Goal: Find specific page/section: Find specific page/section

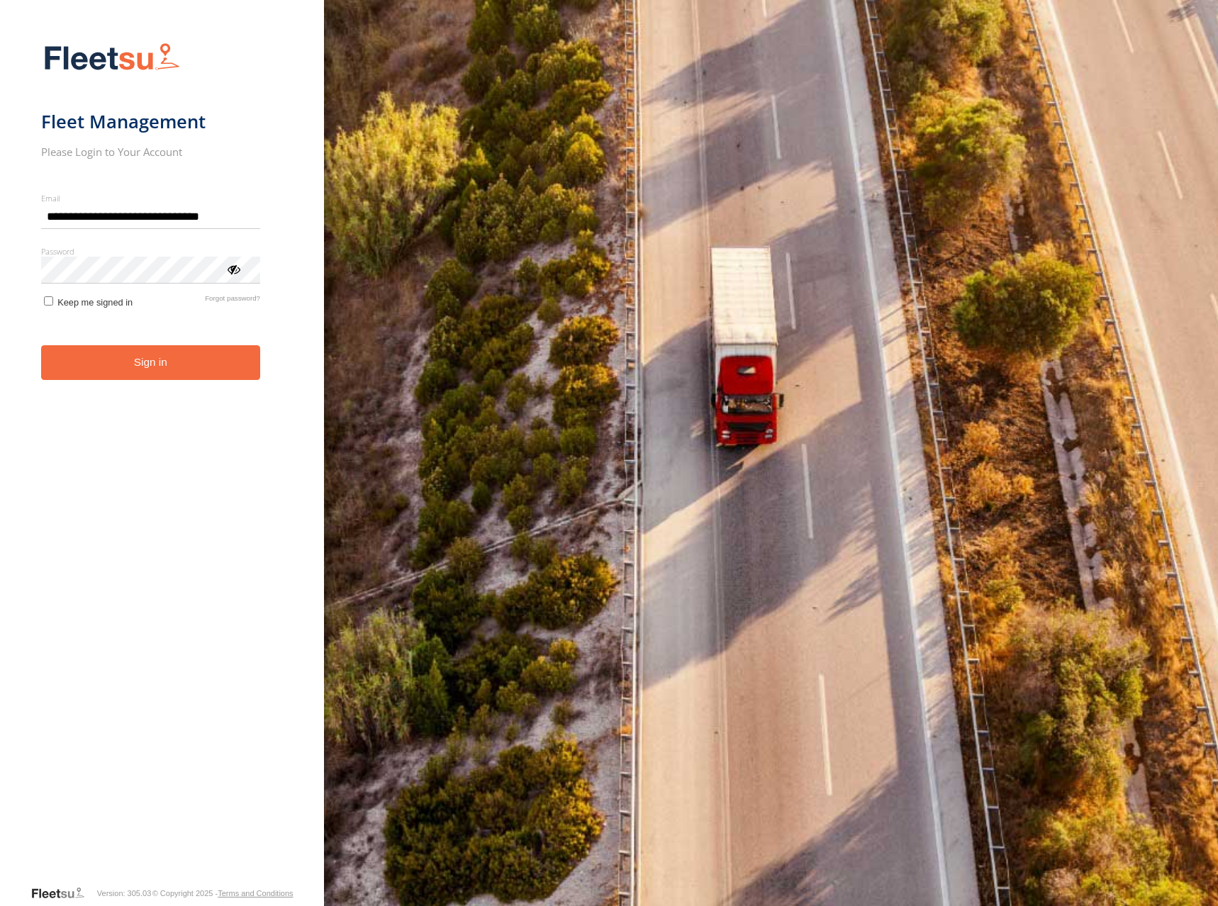
click at [168, 367] on button "Sign in" at bounding box center [150, 362] width 219 height 35
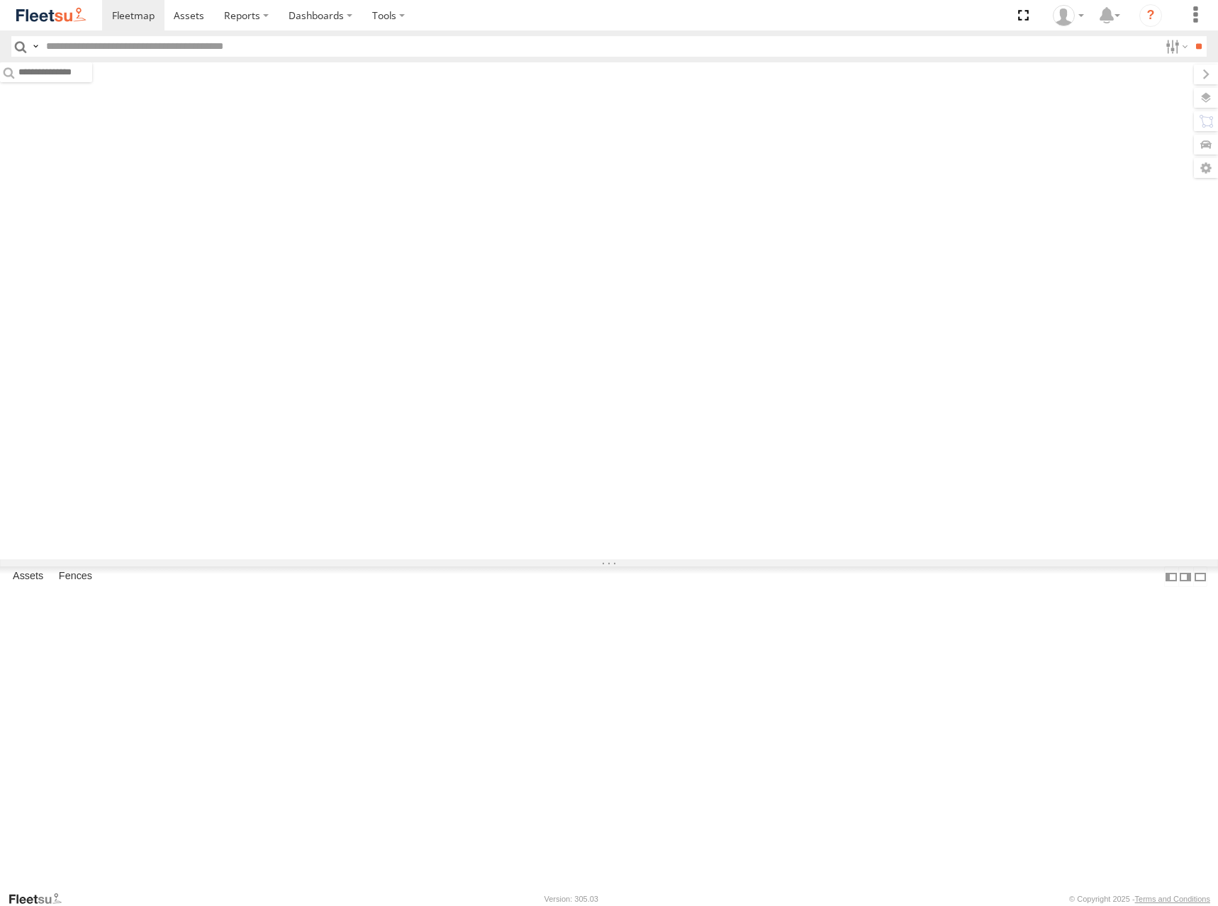
click at [157, 45] on input "text" at bounding box center [599, 46] width 1119 height 21
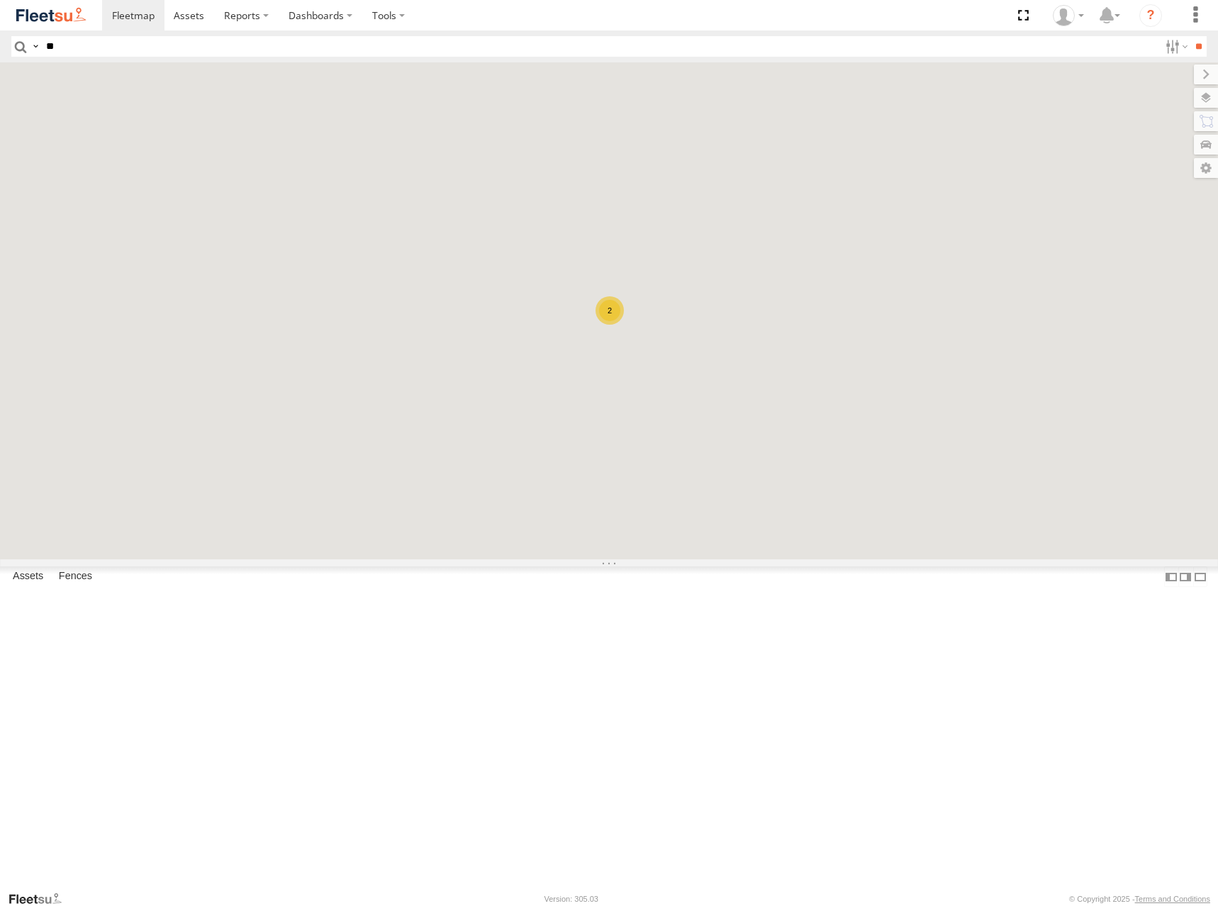
type input "***"
